Goal: Transaction & Acquisition: Purchase product/service

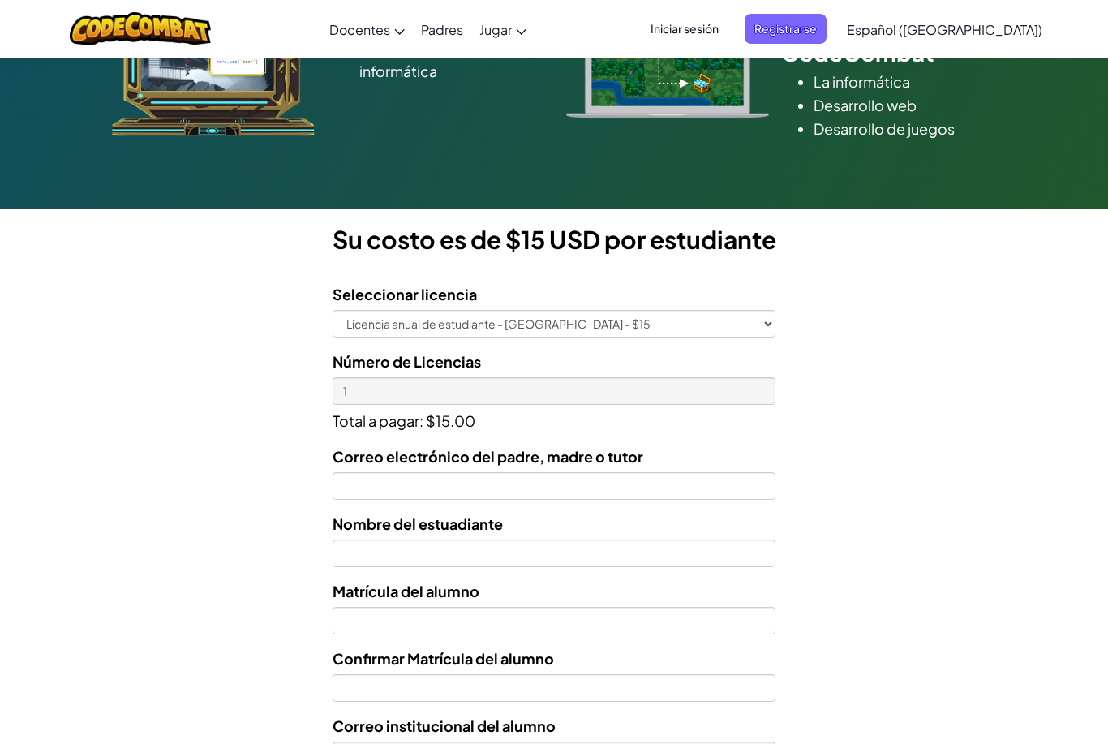
scroll to position [305, 0]
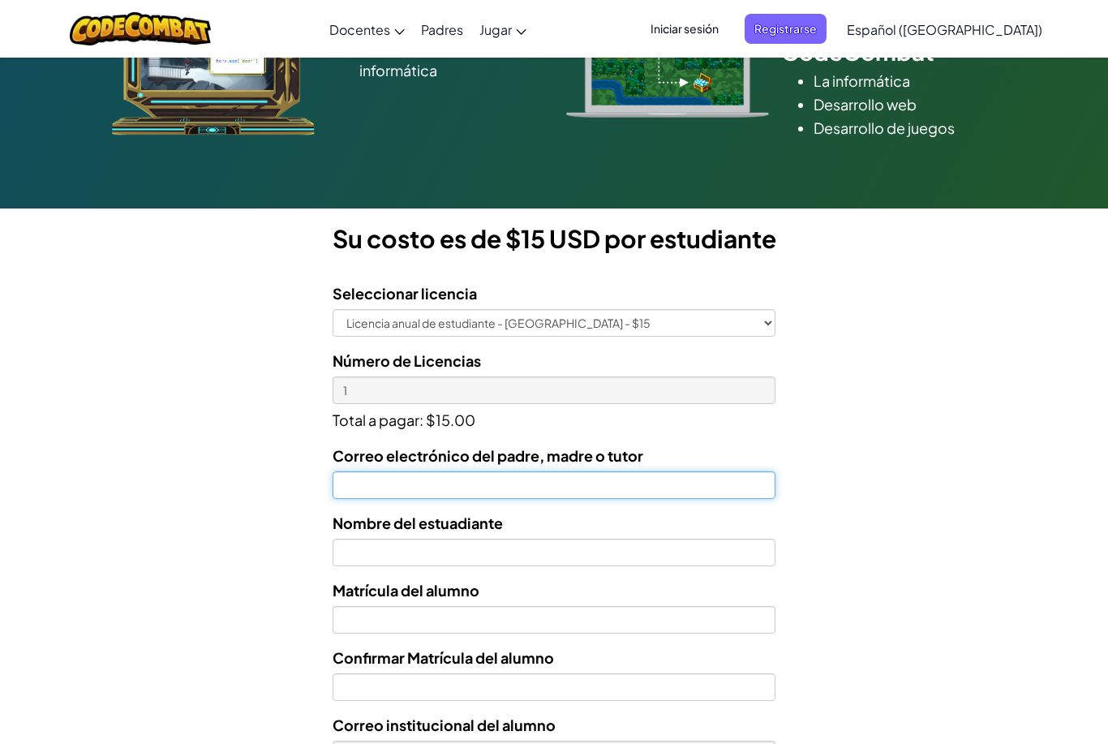
click at [538, 491] on input "Correo electrónico del padre, madre o tutor" at bounding box center [553, 485] width 443 height 28
click at [453, 489] on input "goca1121" at bounding box center [553, 485] width 443 height 28
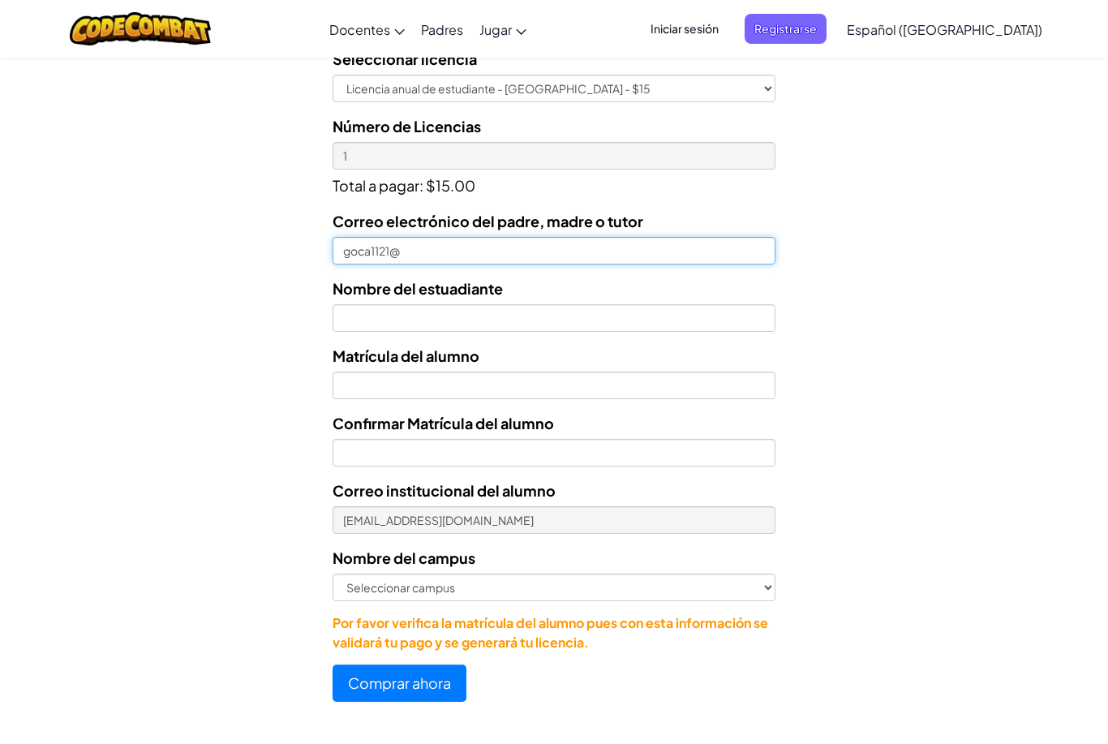
scroll to position [538, 0]
type input "goca1121@hotmail.com"
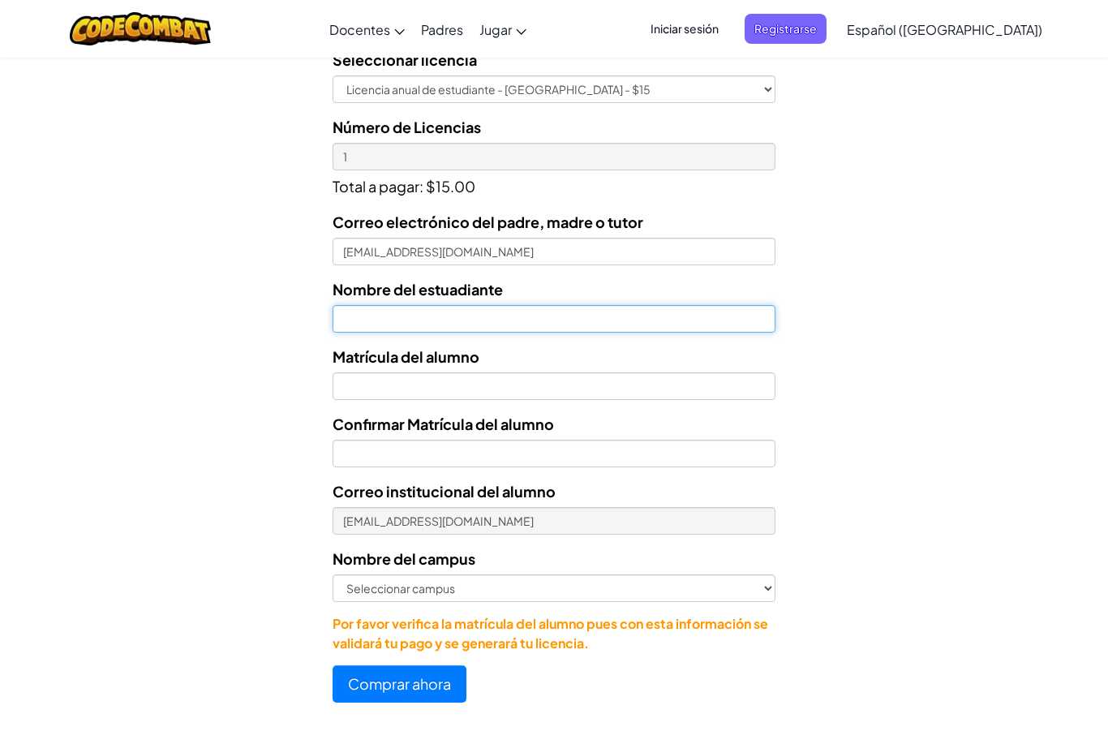
click at [525, 314] on input "text" at bounding box center [553, 319] width 443 height 28
type input "Jade Xiomara Ramirez González"
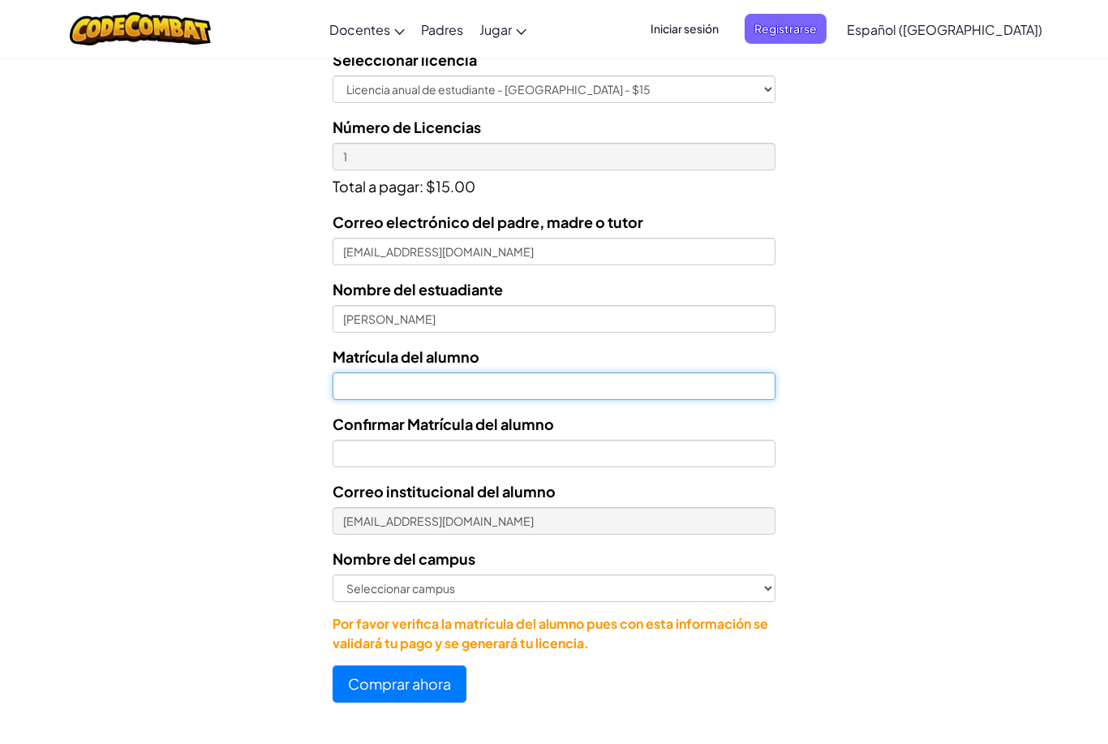
click at [588, 398] on input "Nombre del estuadiante" at bounding box center [553, 386] width 443 height 28
click at [340, 707] on div "Licencias de Estudiantes Tecmilenio se asoció con CodeCombat para ofrecer educa…" at bounding box center [554, 131] width 1108 height 1200
click at [380, 396] on input "71" at bounding box center [553, 386] width 443 height 28
click at [379, 389] on input "71" at bounding box center [553, 386] width 443 height 28
type input "7117101"
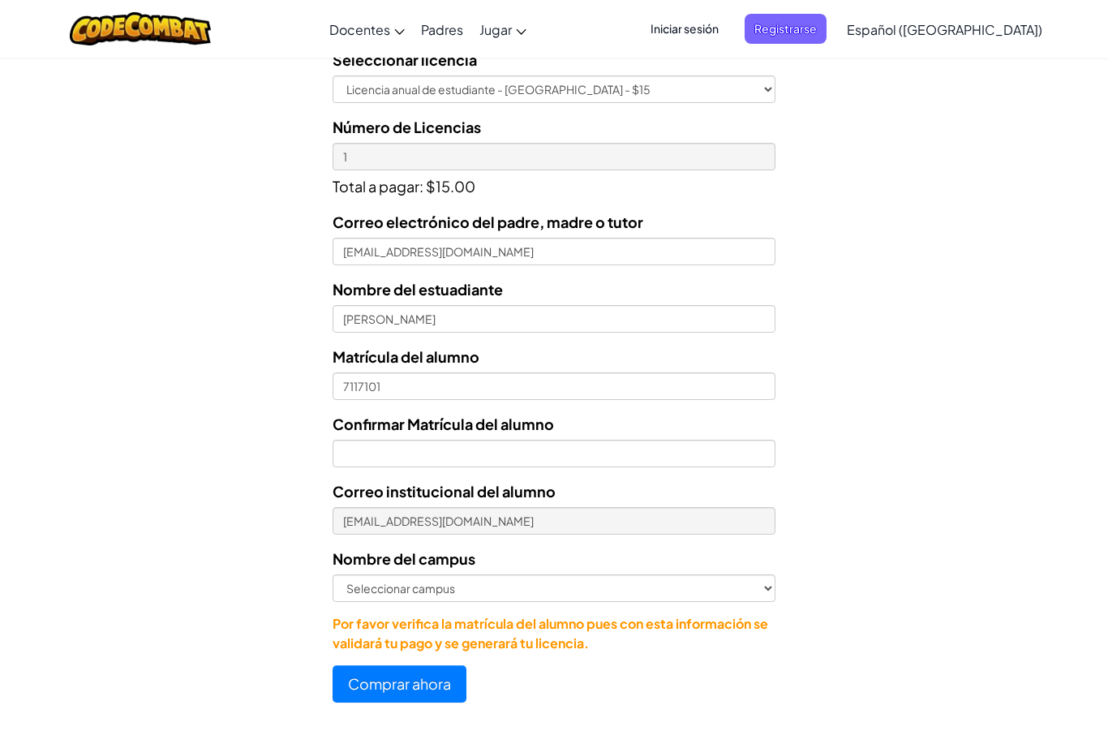
click at [637, 432] on div "Confirmar Matrícula del alumno" at bounding box center [553, 439] width 443 height 55
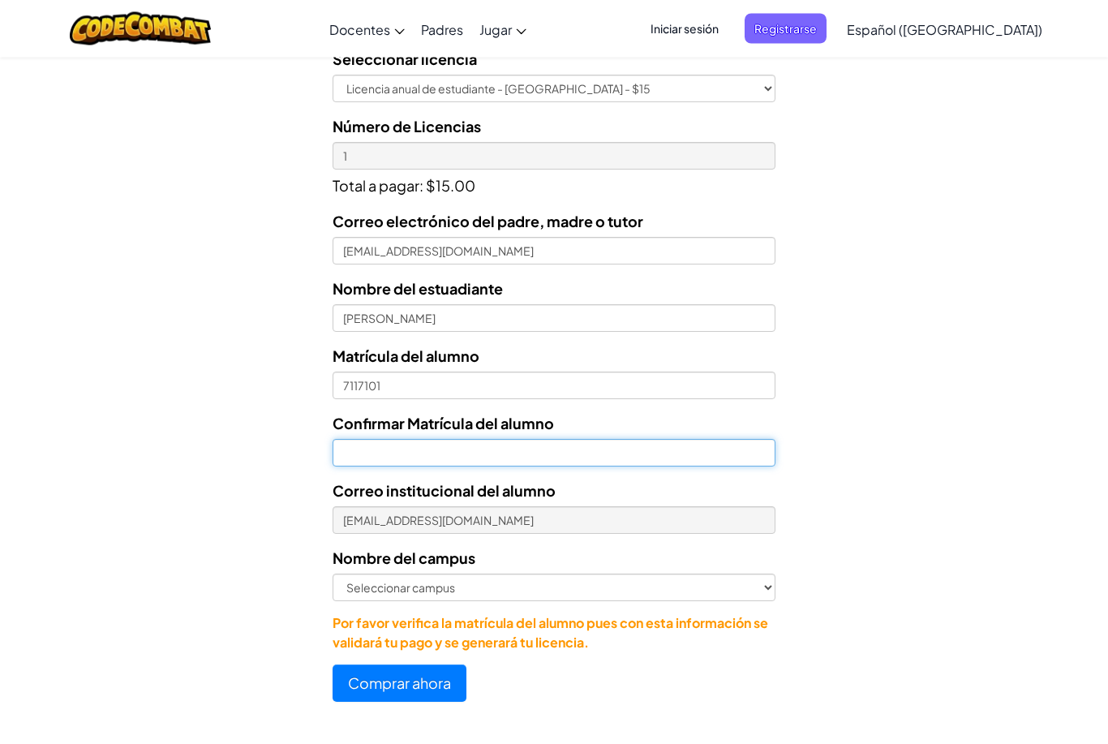
click at [649, 447] on input "Confirmar Matrícula del alumno" at bounding box center [553, 453] width 443 height 28
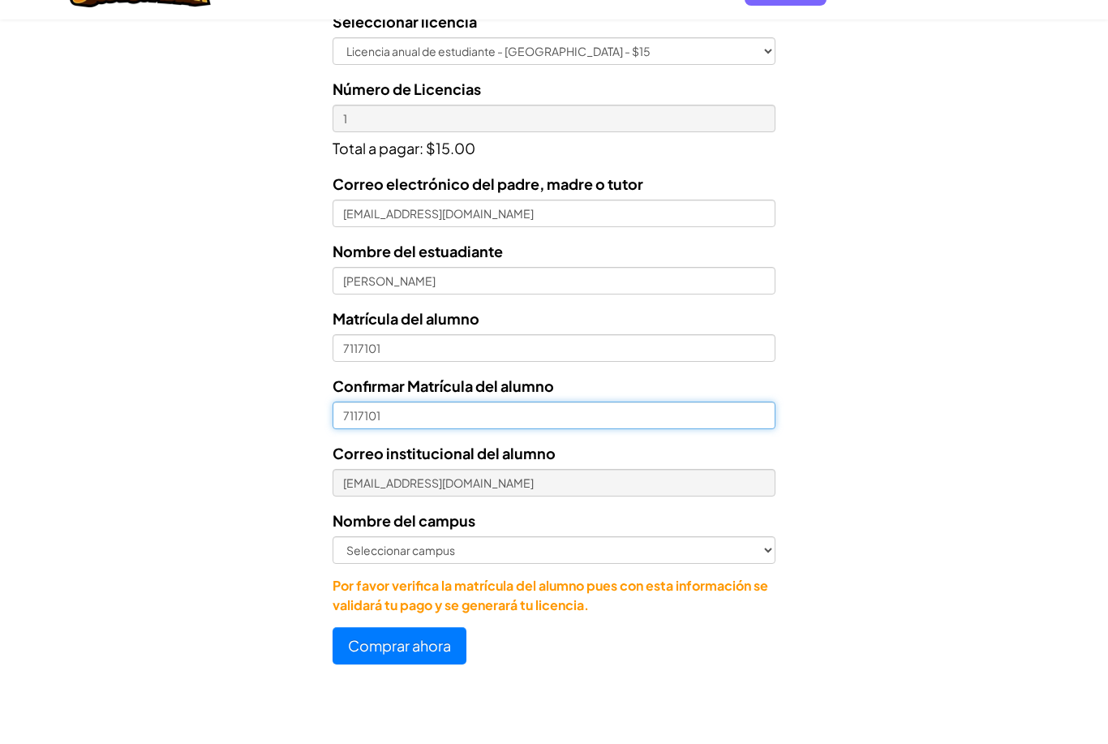
type input "7117101"
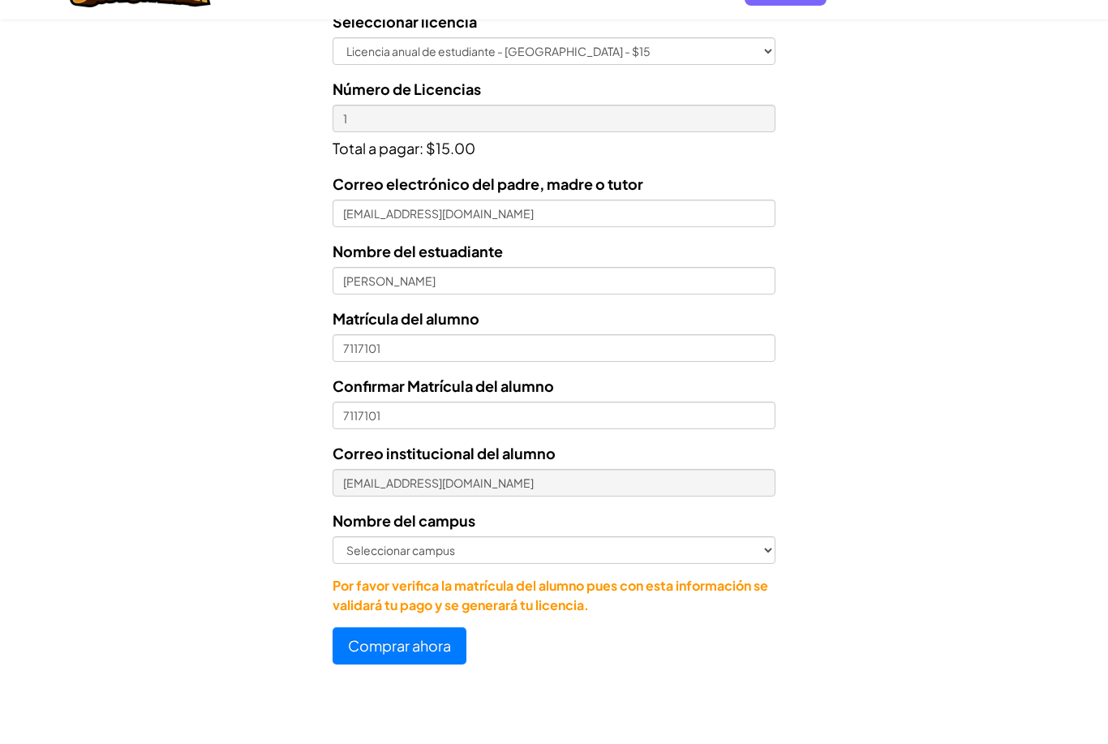
scroll to position [577, 0]
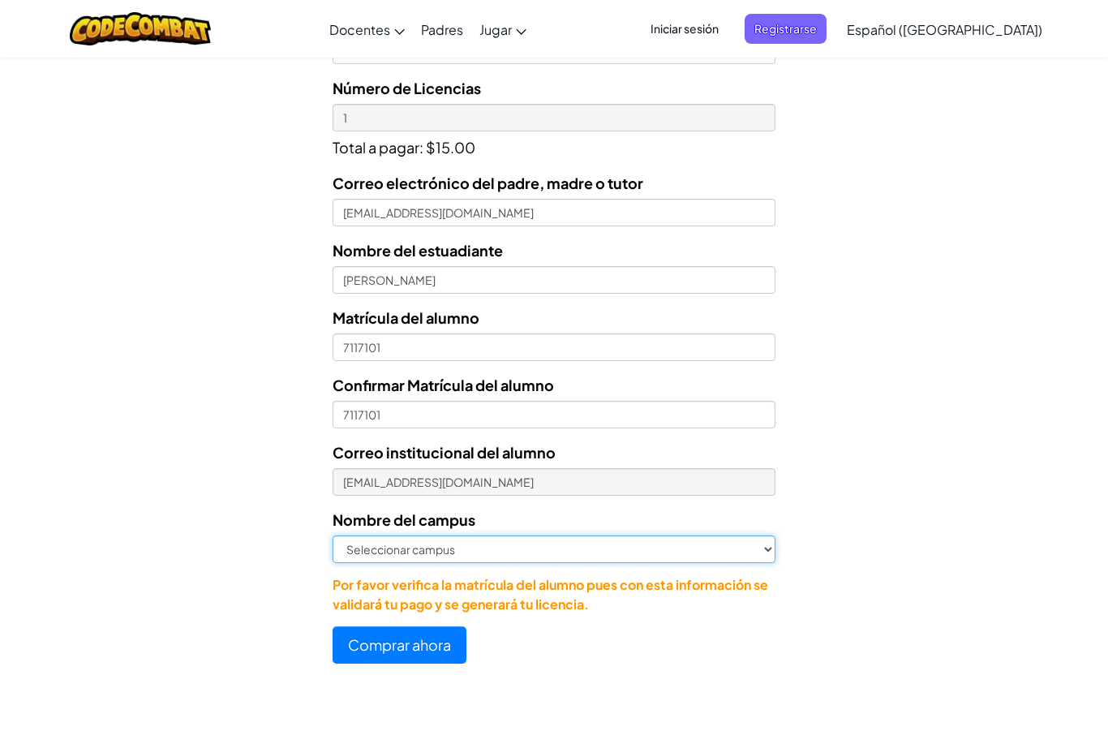
click at [567, 559] on select "Seleccionar campus Cancún Central Chihuahua Ciudad Juárez Ciudad Obregón Cuauti…" at bounding box center [553, 549] width 443 height 28
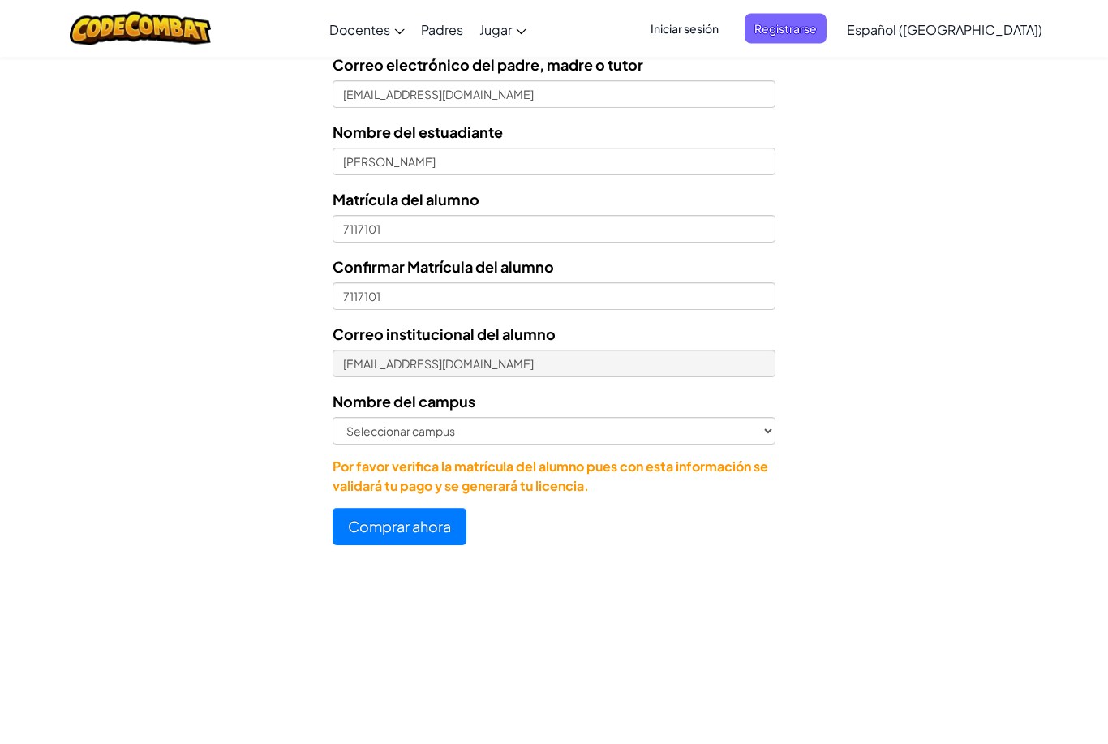
scroll to position [696, 0]
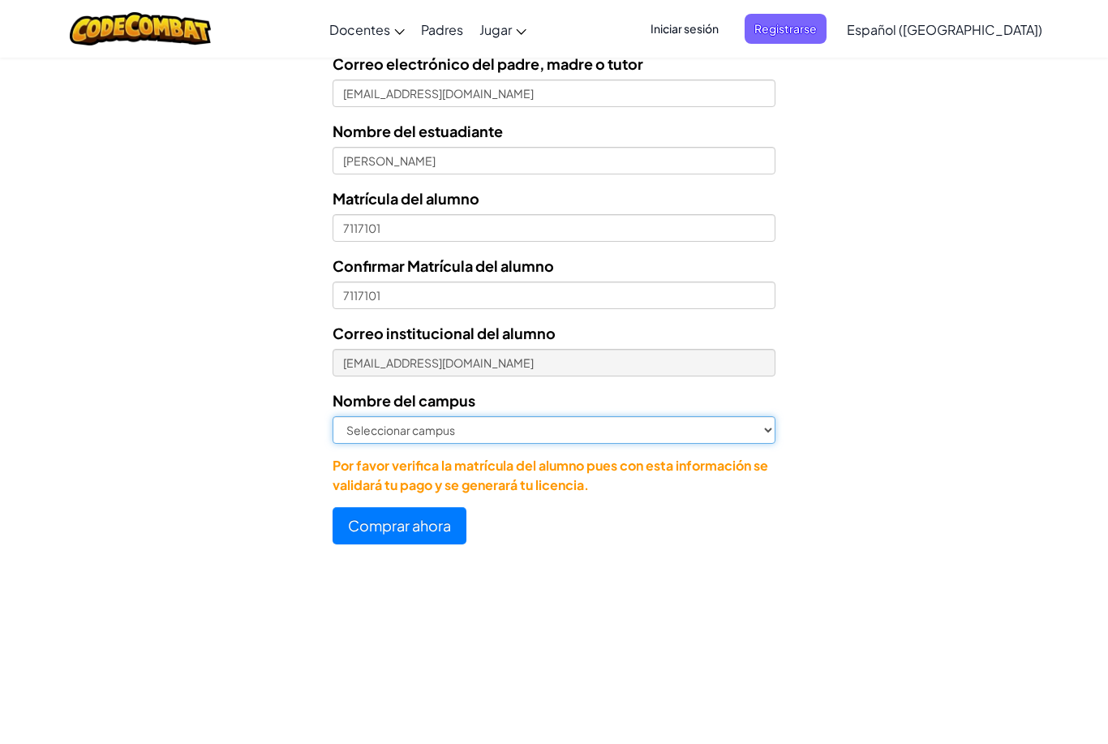
click at [712, 421] on select "Seleccionar campus Cancún Central Chihuahua Ciudad Juárez Ciudad Obregón Cuauti…" at bounding box center [553, 430] width 443 height 28
select select "Villahermosa"
click at [375, 533] on button "Comprar ahora" at bounding box center [399, 525] width 134 height 37
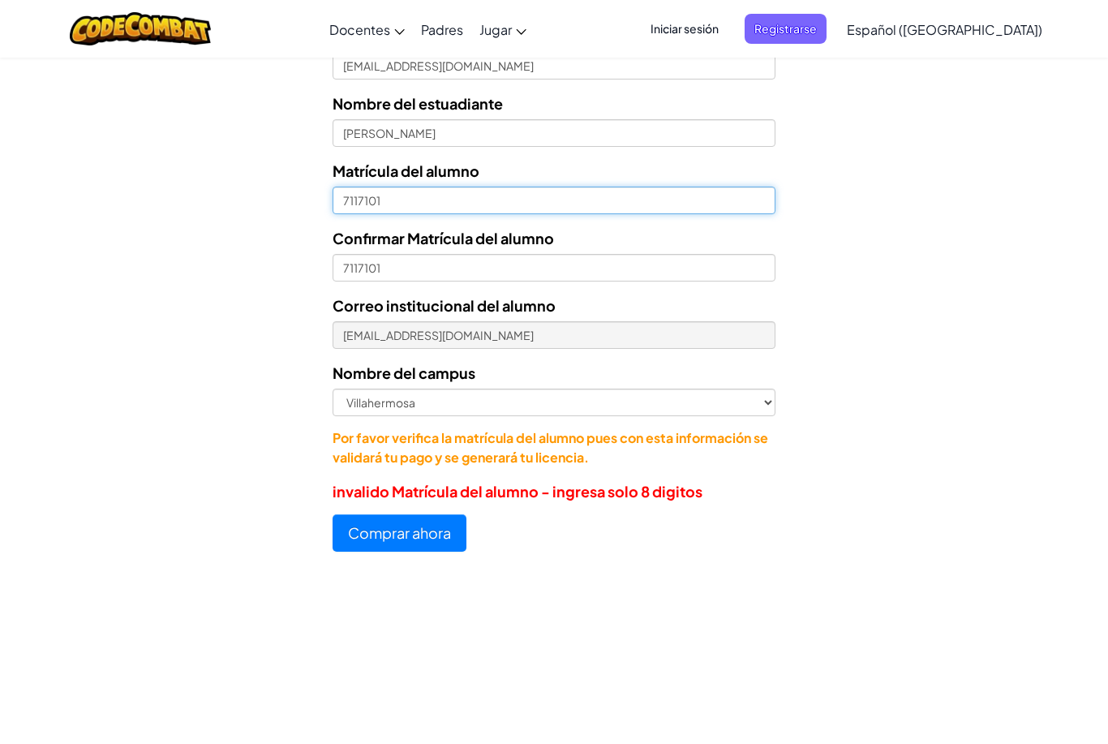
click at [340, 200] on input "7117101" at bounding box center [553, 200] width 443 height 28
click at [345, 205] on input "7117101" at bounding box center [553, 200] width 443 height 28
click at [341, 204] on input "7117101" at bounding box center [553, 200] width 443 height 28
type input "al07117101"
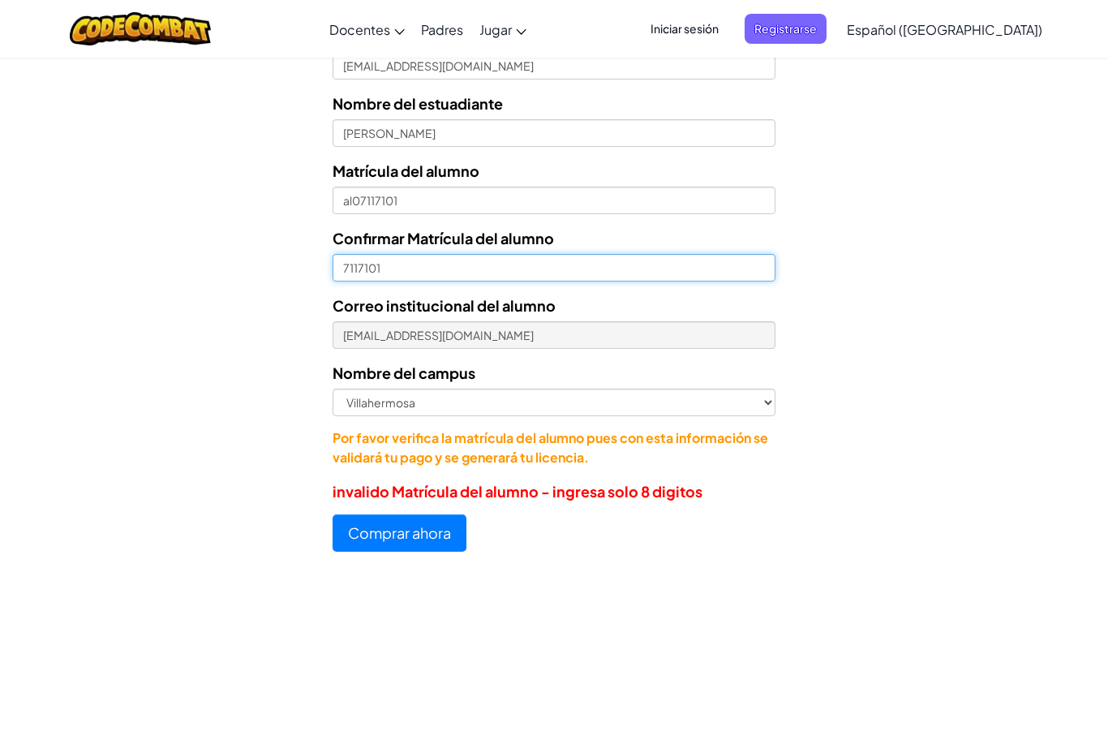
click at [339, 270] on input "7117101" at bounding box center [553, 268] width 443 height 28
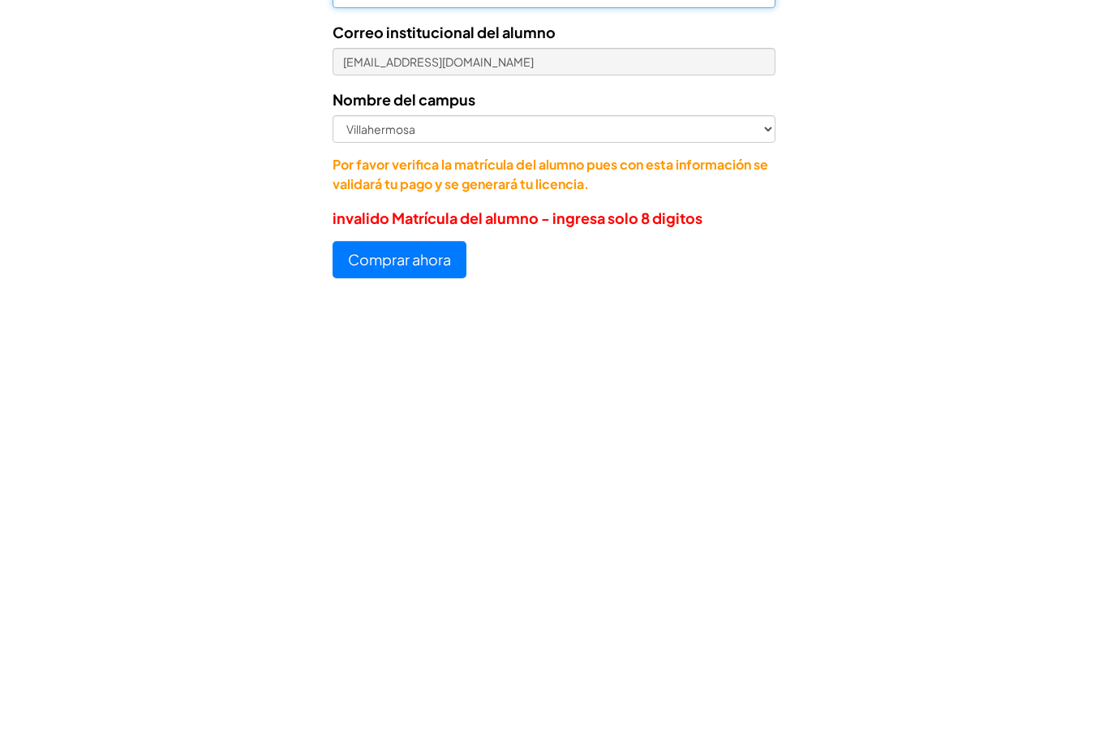
type input "al07117101"
click at [416, 514] on button "Comprar ahora" at bounding box center [399, 532] width 134 height 37
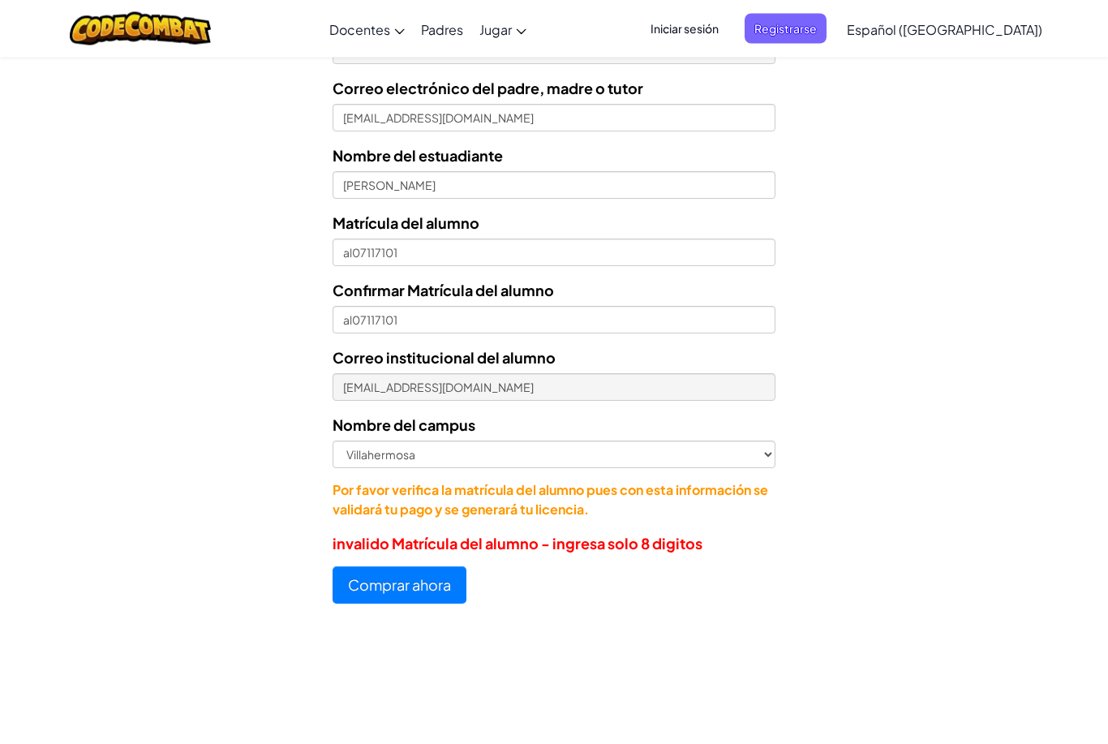
click at [416, 588] on button "Comprar ahora" at bounding box center [399, 585] width 134 height 37
click at [436, 578] on button "Comprar ahora" at bounding box center [399, 584] width 134 height 37
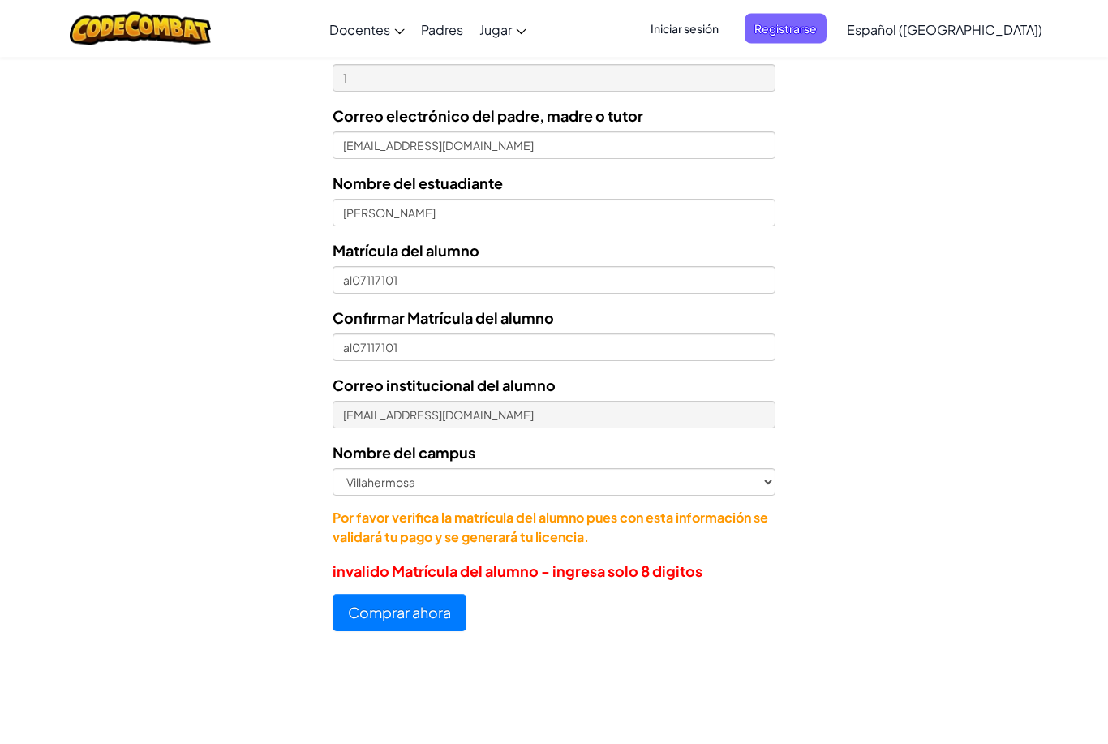
scroll to position [614, 0]
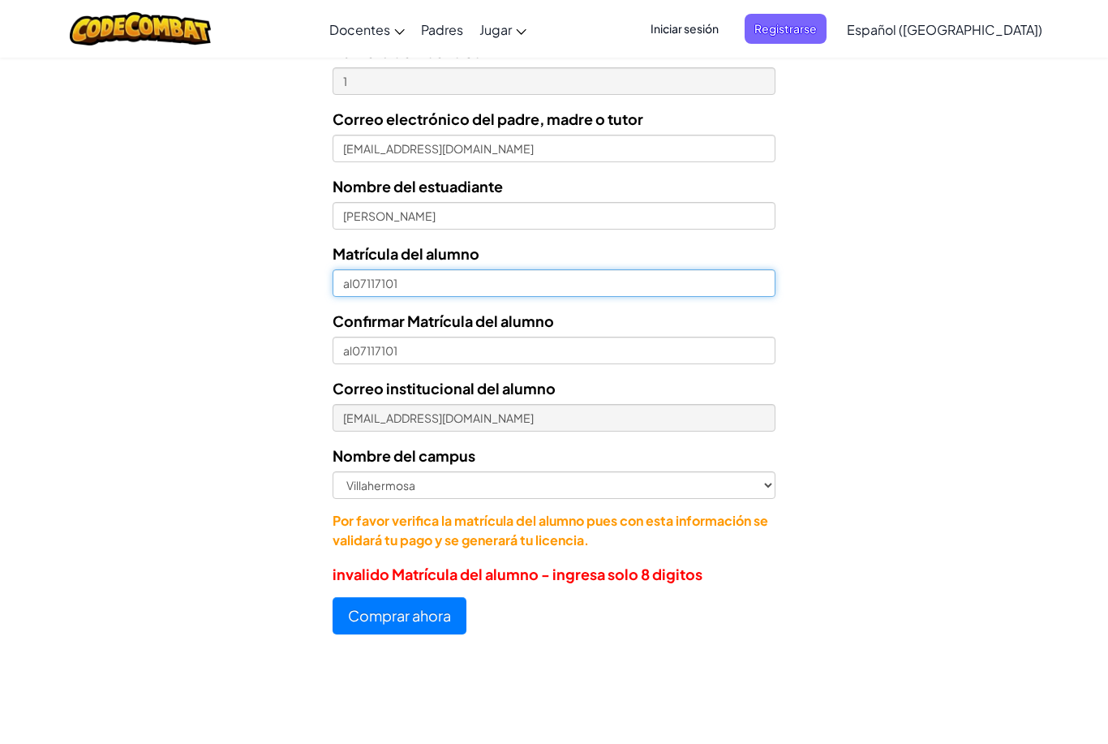
click at [352, 281] on input "al07117101" at bounding box center [553, 283] width 443 height 28
click at [353, 283] on input "al07117101" at bounding box center [553, 283] width 443 height 28
click at [349, 296] on input "al07117101" at bounding box center [553, 283] width 443 height 28
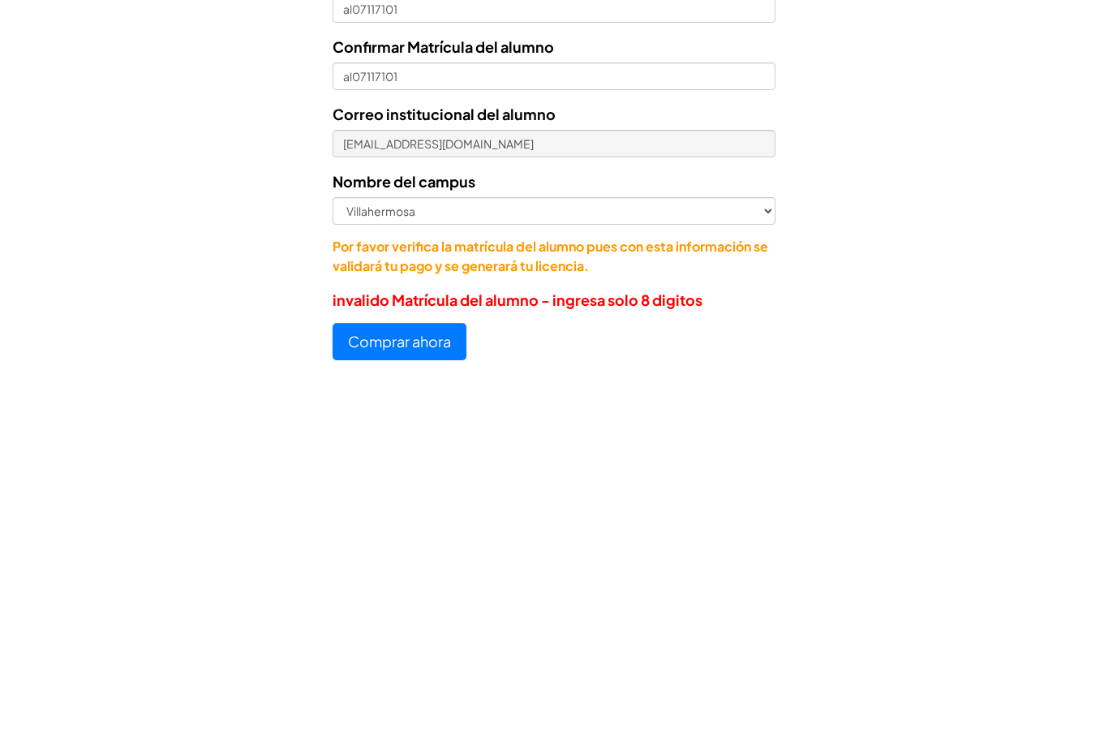
click at [428, 597] on button "Comprar ahora" at bounding box center [399, 615] width 134 height 37
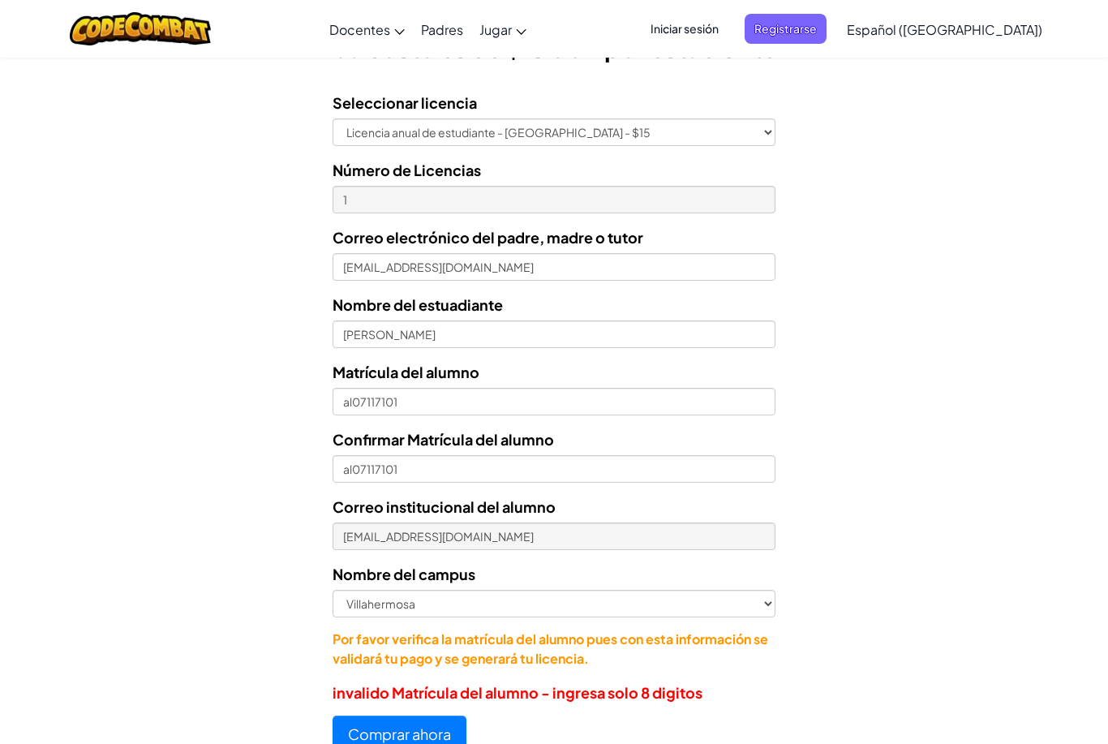
scroll to position [457, 0]
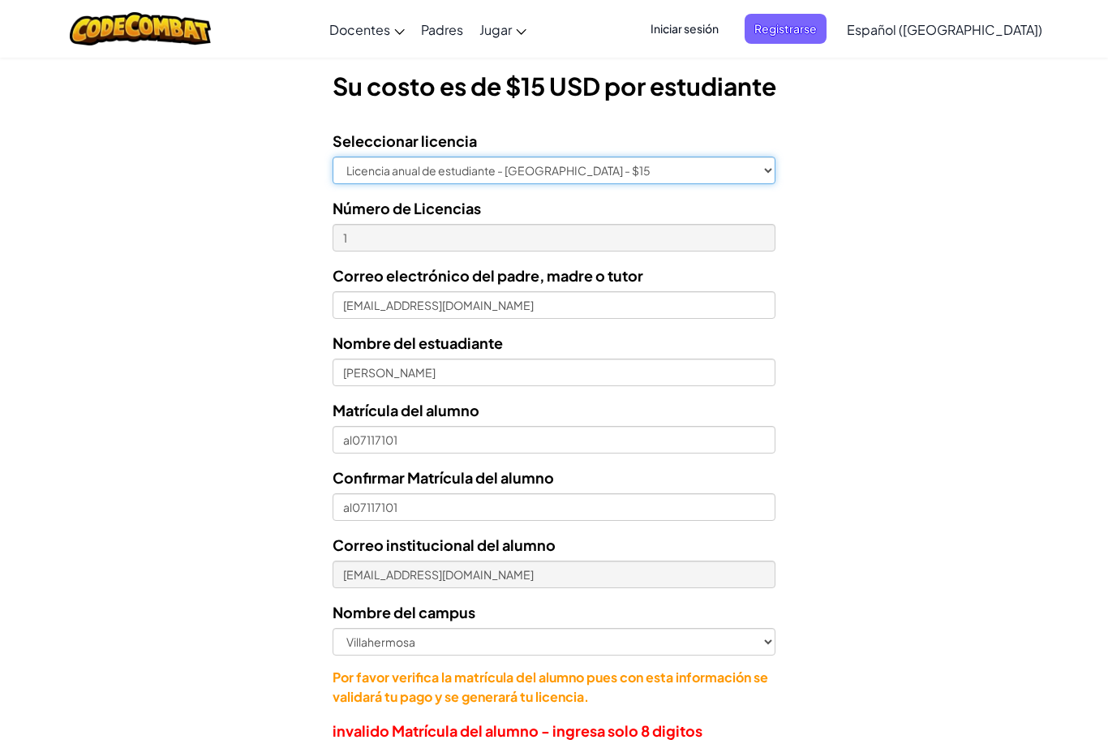
click at [379, 161] on select "Licencia anual de estudiante - Universidad Tecmilenio - $15" at bounding box center [553, 170] width 443 height 28
click at [769, 172] on select "Licencia anual de estudiante - Universidad Tecmilenio - $15" at bounding box center [553, 170] width 443 height 28
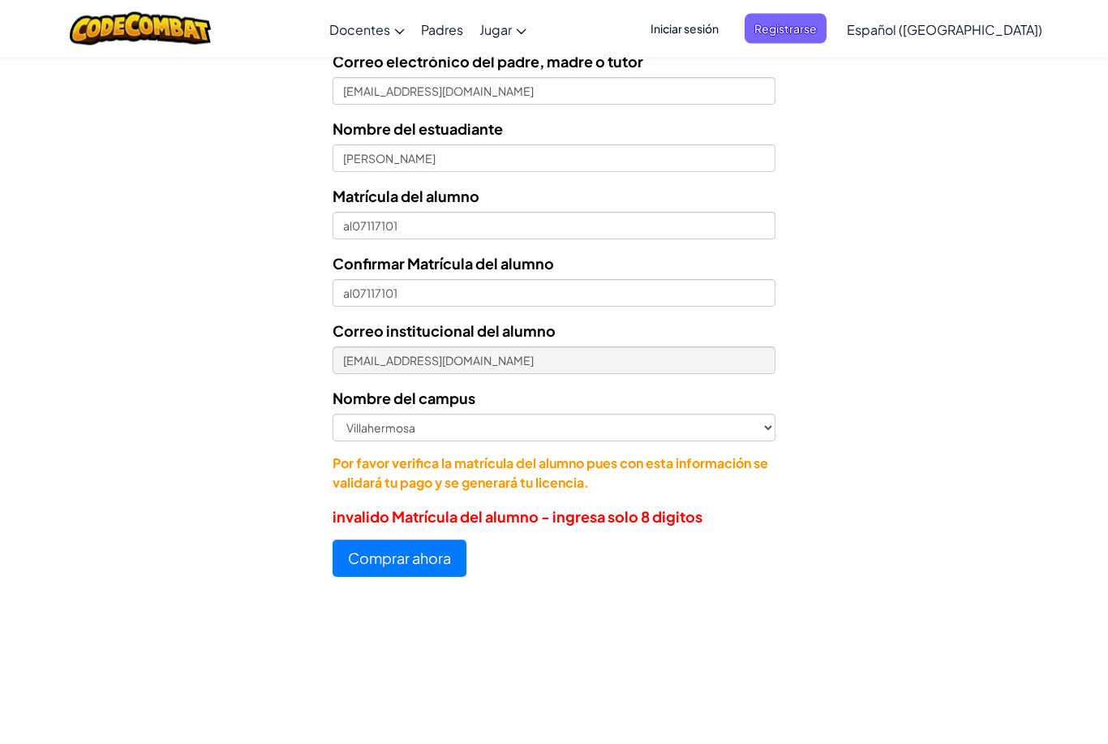
scroll to position [672, 0]
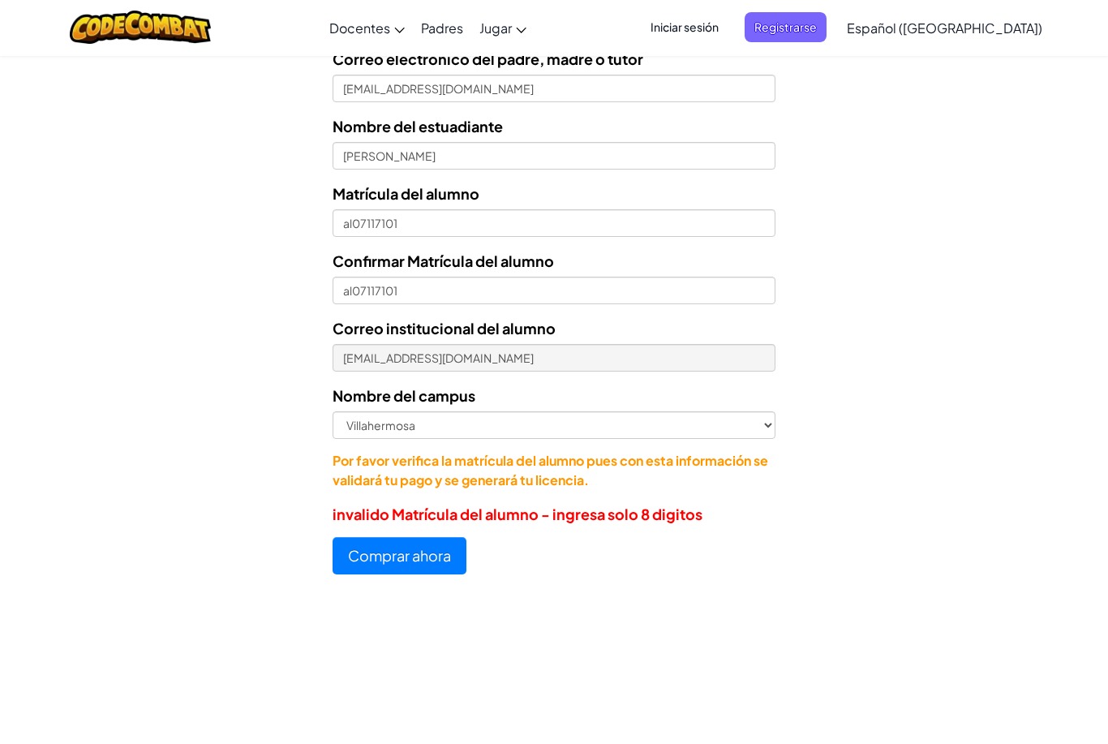
click at [345, 251] on label "Confirmar Matrícula del alumno" at bounding box center [442, 263] width 221 height 24
click at [345, 278] on input "al07117101" at bounding box center [553, 292] width 443 height 28
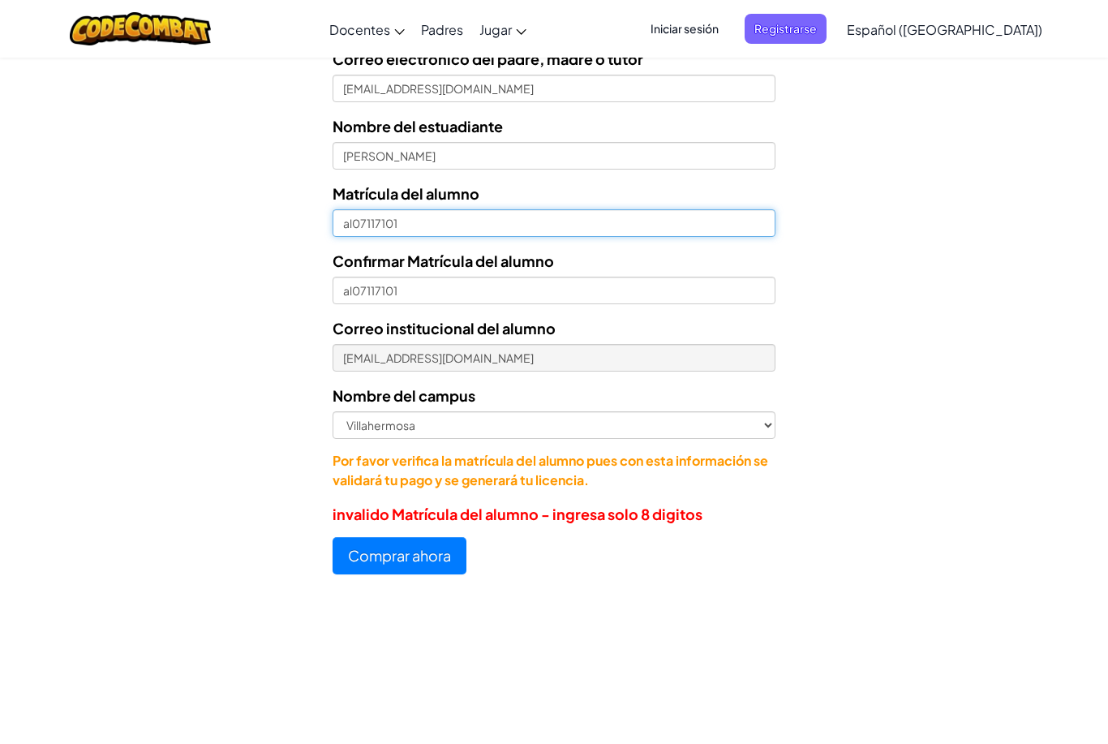
click at [345, 235] on input "al07117101" at bounding box center [553, 223] width 443 height 28
click at [355, 229] on input "al07117101" at bounding box center [553, 223] width 443 height 28
click at [348, 224] on input "al07117101" at bounding box center [553, 223] width 443 height 28
click at [391, 267] on label "Confirmar Matrícula del alumno" at bounding box center [442, 261] width 221 height 24
click at [391, 276] on input "al07117101" at bounding box center [553, 290] width 443 height 28
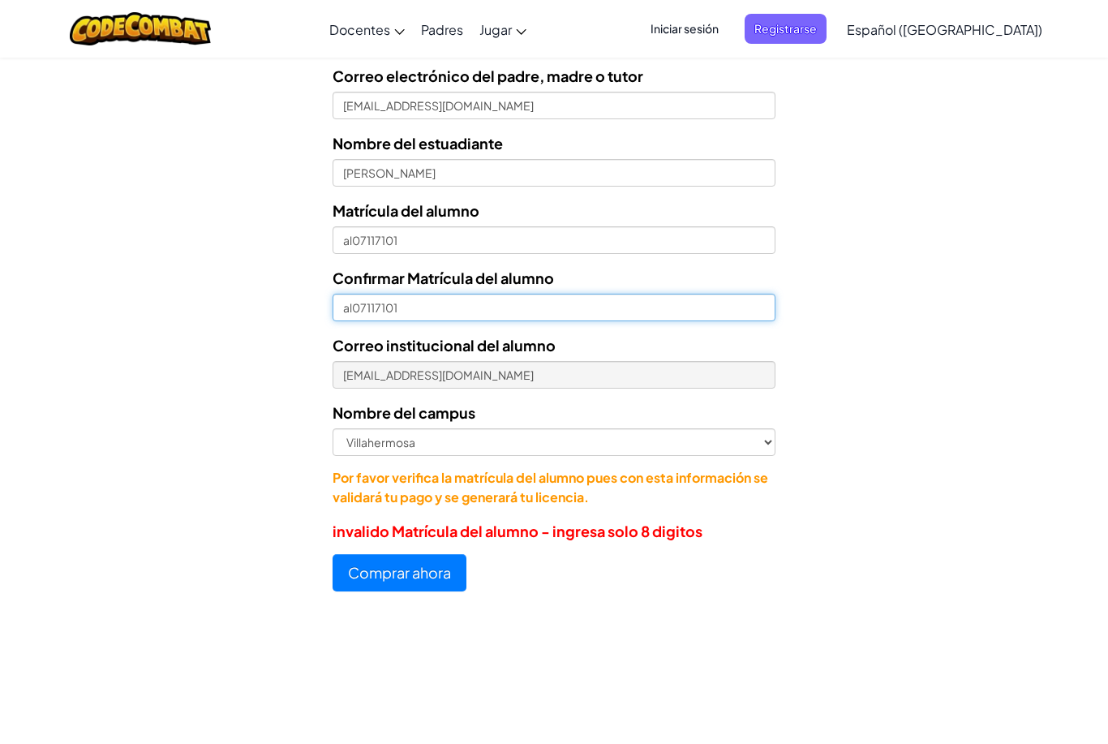
scroll to position [656, 0]
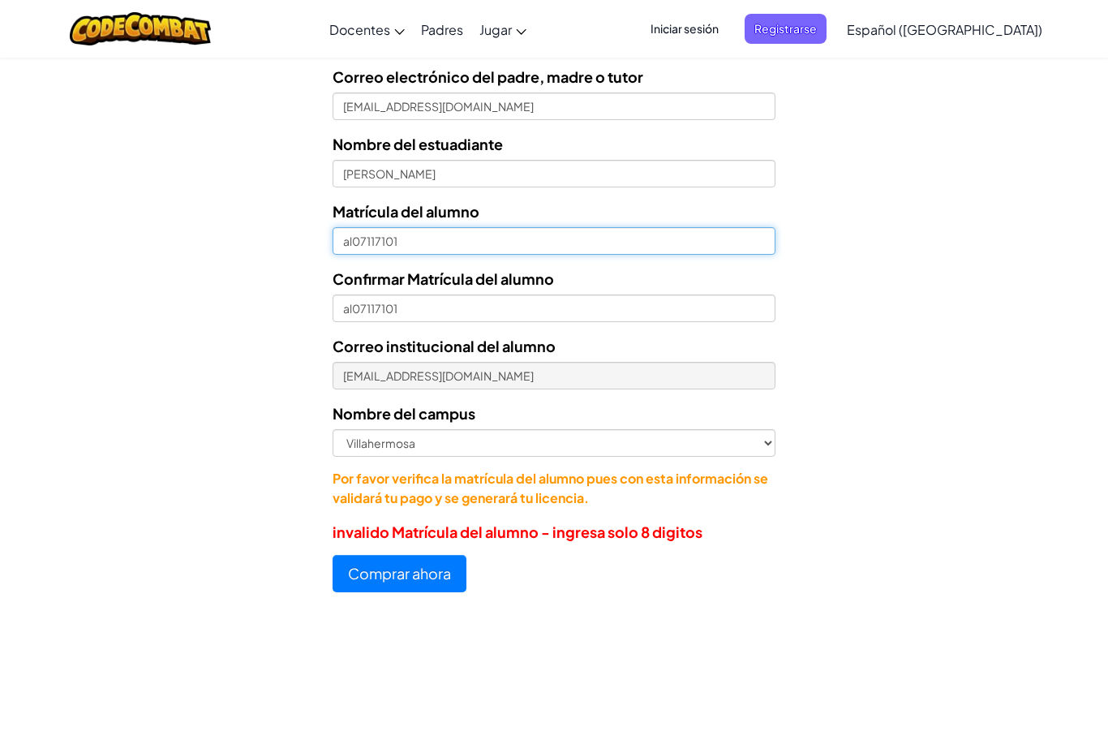
click at [391, 241] on input "al07117101" at bounding box center [553, 241] width 443 height 28
type input "07117101"
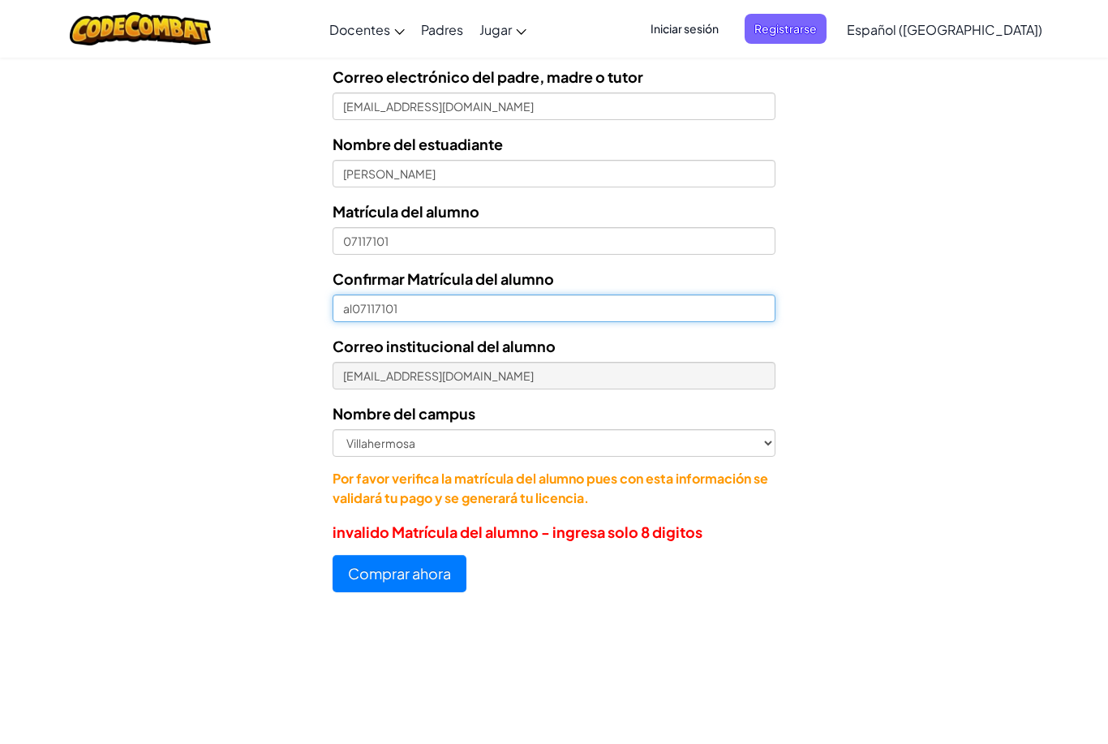
click at [362, 307] on input "al07117101" at bounding box center [553, 308] width 443 height 28
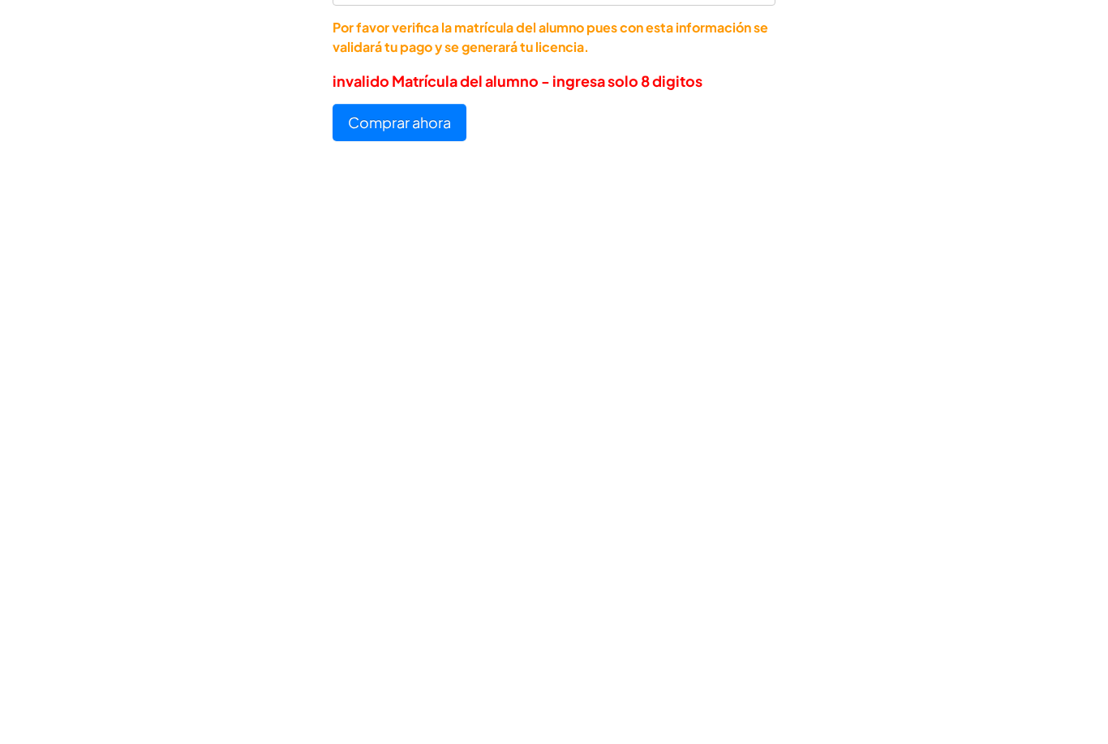
type input "07117101"
click at [392, 508] on button "Comprar ahora" at bounding box center [399, 526] width 134 height 37
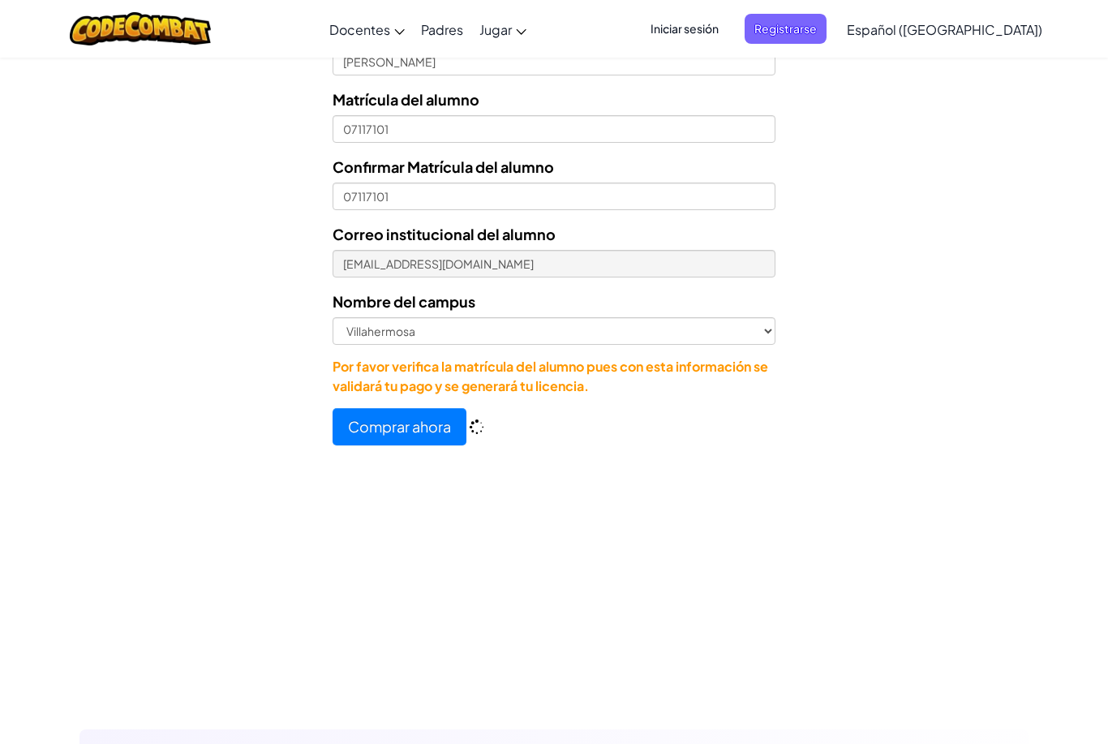
scroll to position [751, 0]
